Goal: Navigation & Orientation: Find specific page/section

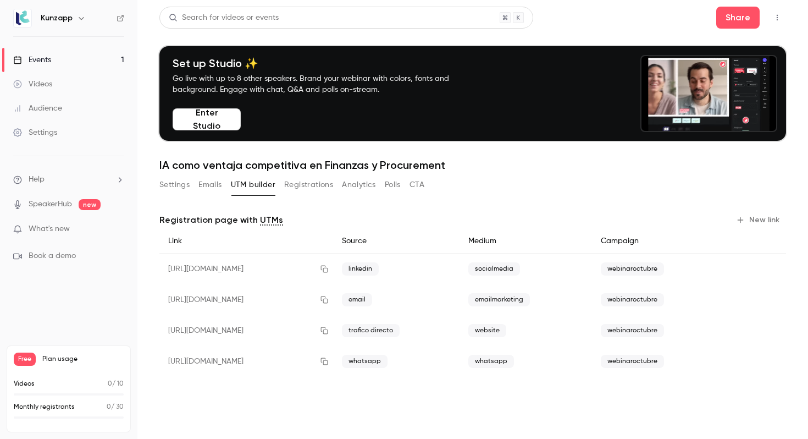
click at [333, 183] on button "Registrations" at bounding box center [308, 185] width 49 height 18
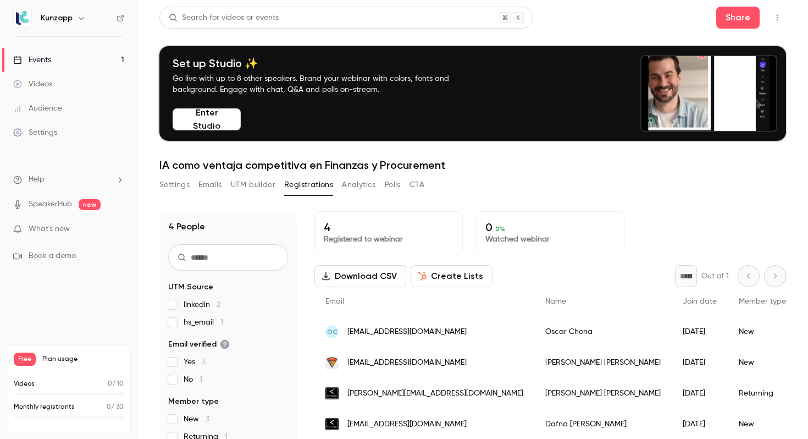
scroll to position [108, 0]
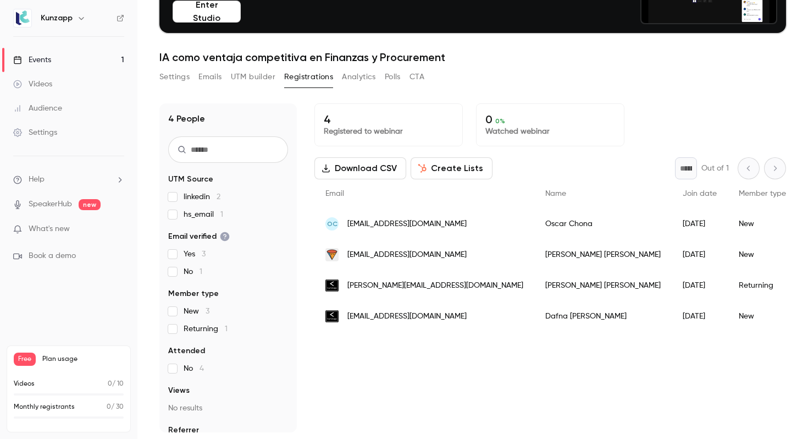
click at [103, 59] on link "Events 1" at bounding box center [68, 60] width 137 height 24
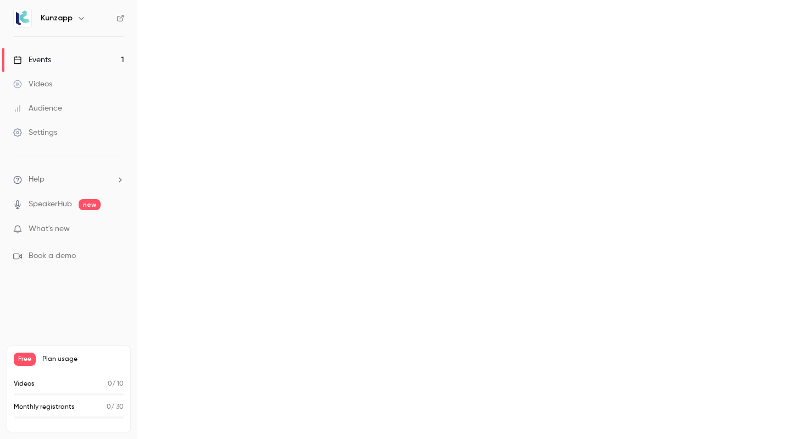
click at [79, 81] on link "Videos" at bounding box center [68, 84] width 137 height 24
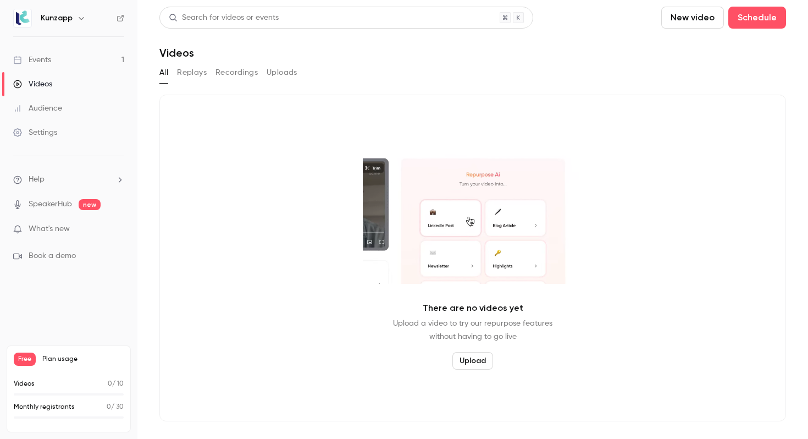
click at [82, 127] on link "Settings" at bounding box center [68, 132] width 137 height 24
